Goal: Task Accomplishment & Management: Manage account settings

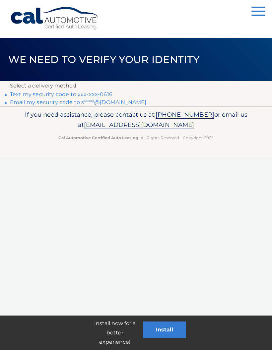
click at [13, 85] on p "Select a delivery method:" at bounding box center [136, 85] width 252 height 9
click at [14, 95] on link "Text my security code to xxx-xxx-0616" at bounding box center [61, 94] width 102 height 6
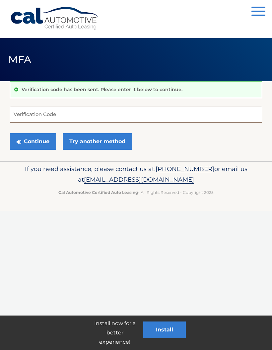
click at [47, 112] on input "Verification Code" at bounding box center [136, 114] width 252 height 17
type input "599666"
click at [34, 140] on button "Continue" at bounding box center [33, 141] width 46 height 17
click at [38, 137] on button "Continue" at bounding box center [33, 141] width 46 height 17
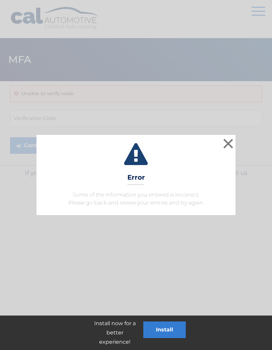
click at [225, 141] on button "×" at bounding box center [227, 143] width 13 height 13
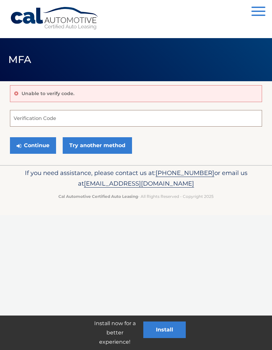
click at [38, 115] on input "Verification Code" at bounding box center [136, 118] width 252 height 17
type input "599666"
click at [35, 143] on button "Continue" at bounding box center [33, 145] width 46 height 17
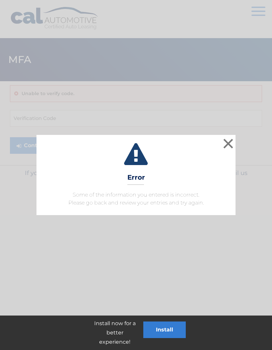
click at [225, 145] on button "×" at bounding box center [227, 143] width 13 height 13
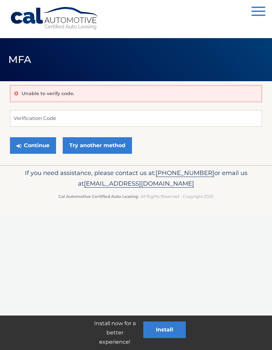
click at [122, 146] on link "Try another method" at bounding box center [97, 145] width 69 height 17
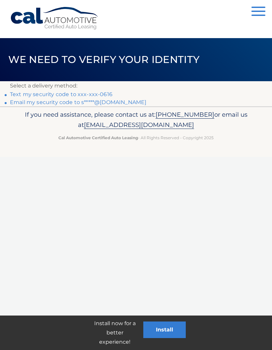
click at [18, 88] on p "Select a delivery method:" at bounding box center [136, 85] width 252 height 9
click at [100, 93] on link "Text my security code to xxx-xxx-0616" at bounding box center [61, 94] width 102 height 6
